Goal: Task Accomplishment & Management: Manage account settings

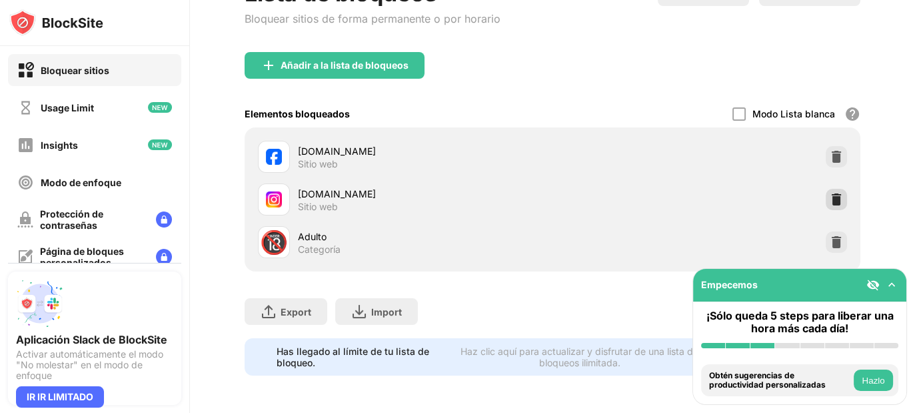
click at [830, 193] on img at bounding box center [836, 199] width 13 height 13
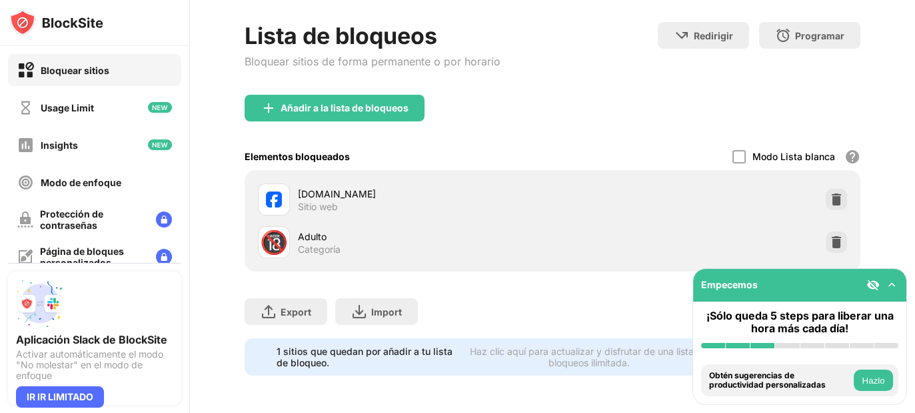
scroll to position [73, 0]
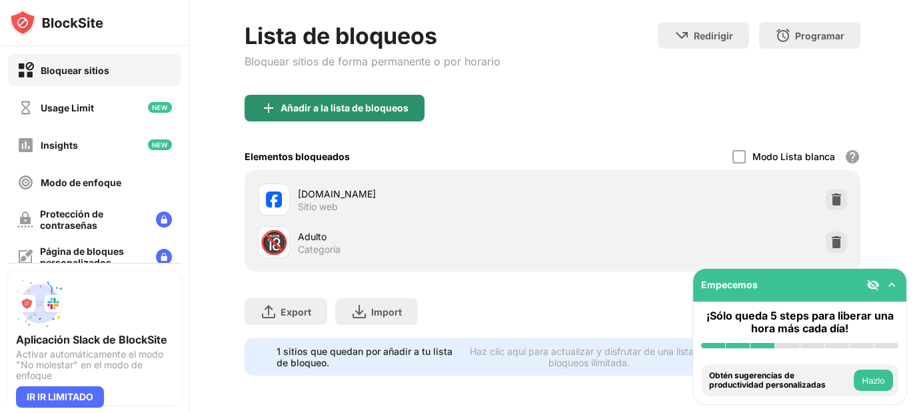
click at [388, 95] on div "Añadir a la lista de bloqueos" at bounding box center [335, 108] width 180 height 27
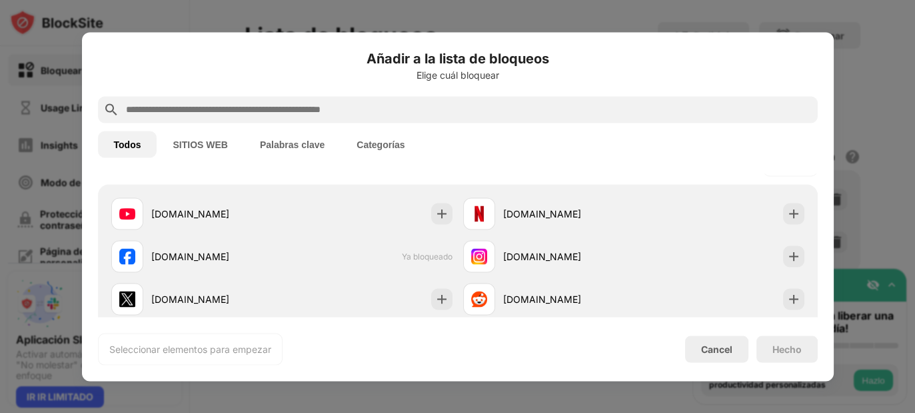
scroll to position [250, 0]
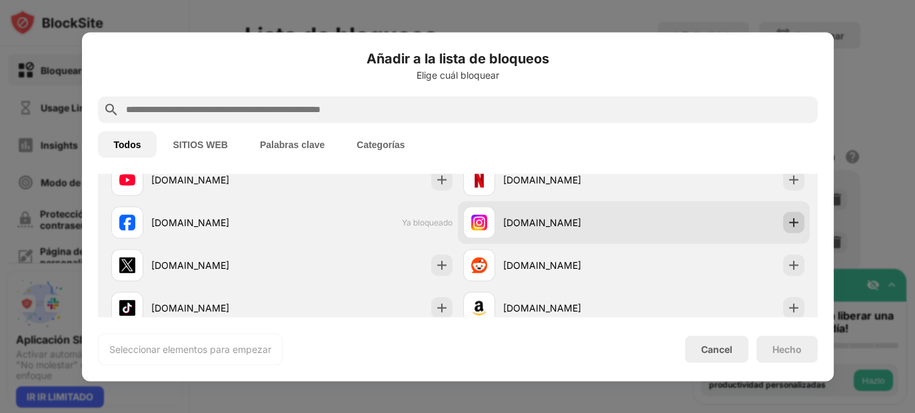
click at [787, 219] on img at bounding box center [793, 221] width 13 height 13
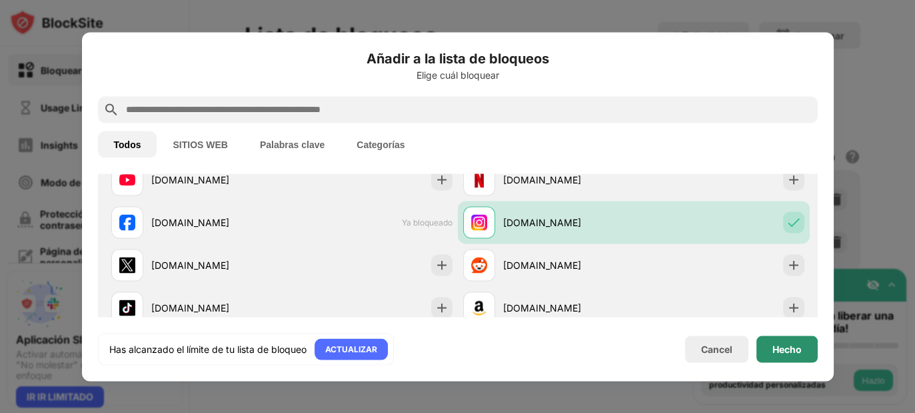
click at [786, 351] on div "Hecho" at bounding box center [786, 348] width 29 height 11
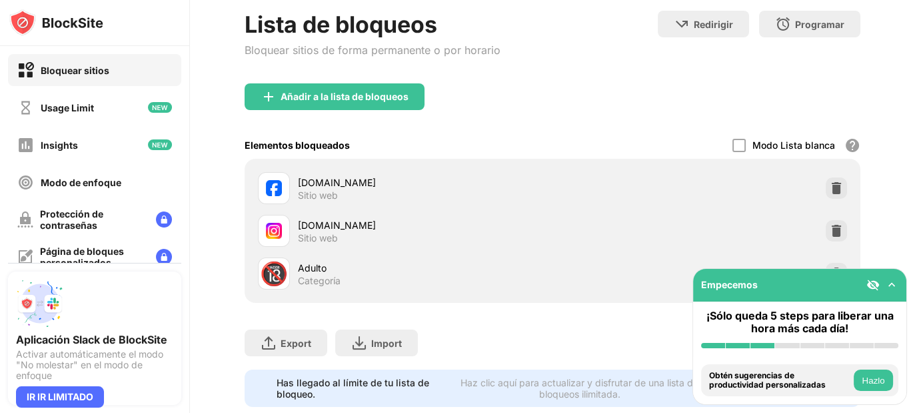
scroll to position [115, 0]
